Goal: Task Accomplishment & Management: Use online tool/utility

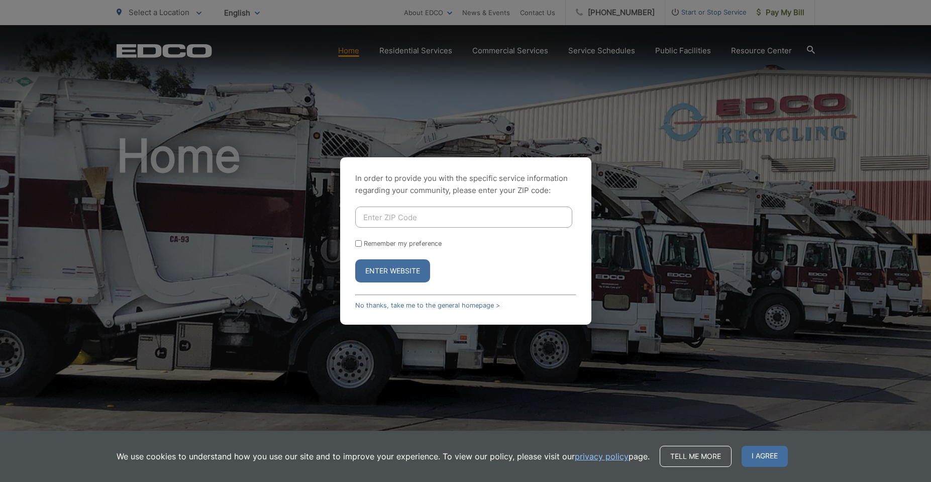
click at [394, 225] on input "Enter ZIP Code" at bounding box center [463, 216] width 217 height 21
type input "92083"
click at [399, 266] on button "Enter Website" at bounding box center [392, 270] width 75 height 23
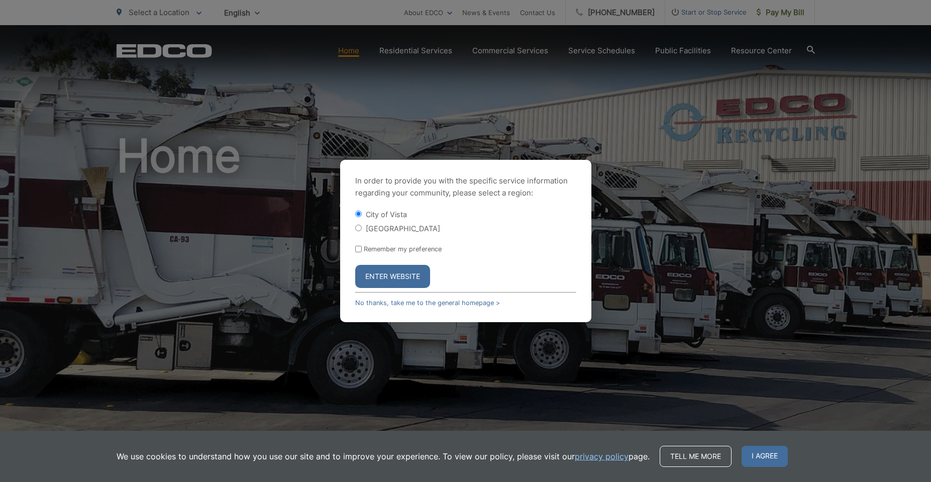
click at [384, 271] on button "Enter Website" at bounding box center [392, 276] width 75 height 23
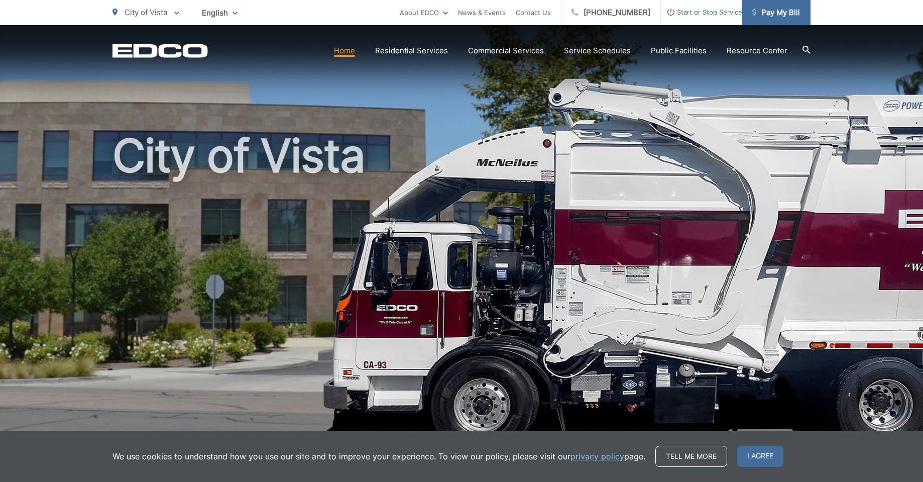
click at [779, 16] on span "Pay My Bill" at bounding box center [777, 13] width 48 height 12
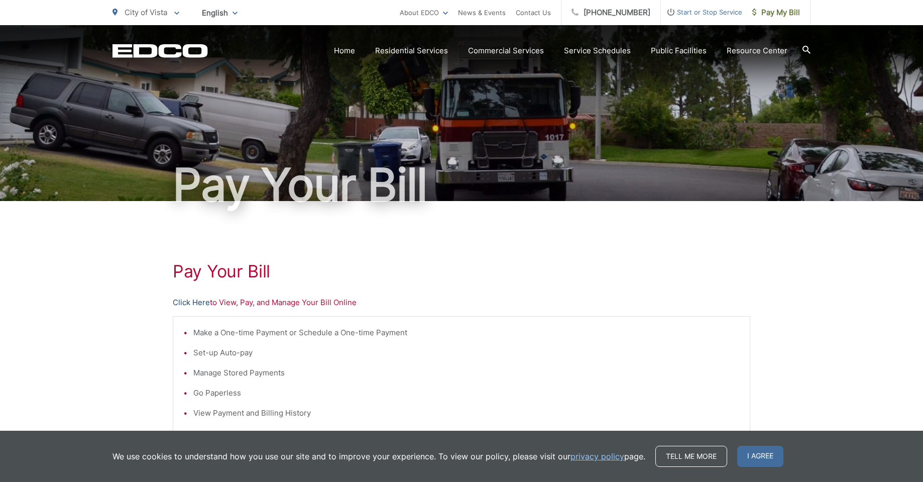
click at [187, 304] on link "Click Here" at bounding box center [191, 302] width 37 height 12
